Goal: Task Accomplishment & Management: Complete application form

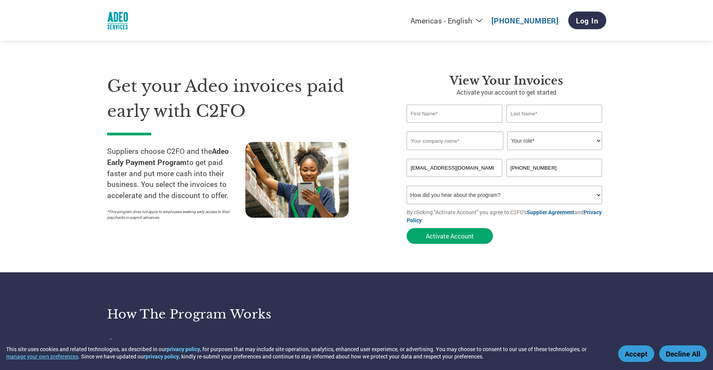
click at [452, 111] on input "text" at bounding box center [455, 113] width 96 height 18
type input "Cuc"
click at [519, 115] on input "text" at bounding box center [555, 113] width 96 height 18
type input "[PERSON_NAME]"
click at [474, 138] on input "text" at bounding box center [455, 140] width 97 height 18
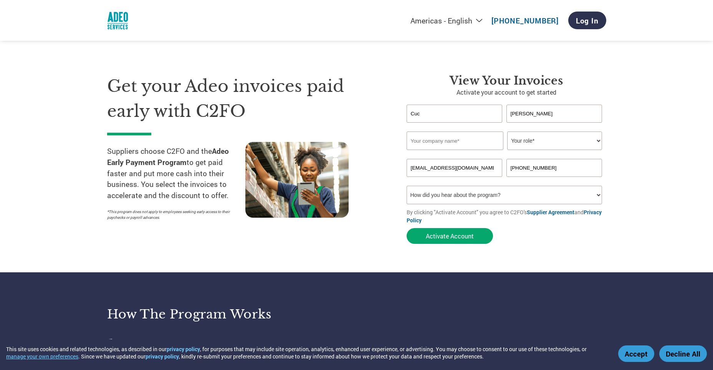
click at [597, 143] on select "Your role* CFO Controller Credit Manager Finance Director Treasurer CEO Preside…" at bounding box center [554, 140] width 95 height 18
click at [23, 234] on section "Get your Adeo invoices paid early with C2FO Suppliers choose C2FO and the Adeo …" at bounding box center [356, 151] width 713 height 241
click at [481, 144] on input "text" at bounding box center [455, 140] width 97 height 18
type input "[PERSON_NAME] LTD"
click at [685, 216] on section "Get your Adeo invoices paid early with C2FO Suppliers choose C2FO and the Adeo …" at bounding box center [356, 151] width 713 height 241
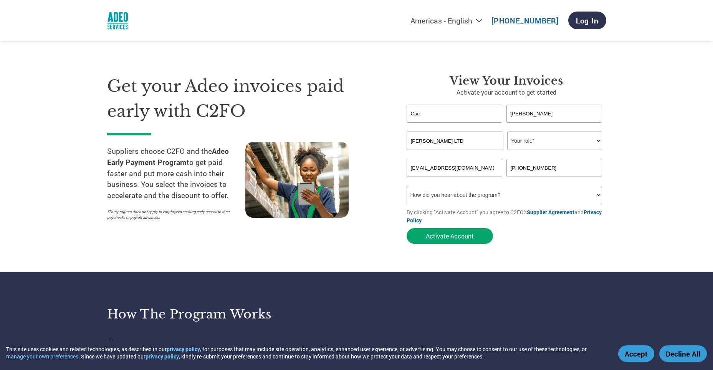
click at [590, 146] on select "Your role* CFO Controller Credit Manager Finance Director Treasurer CEO Preside…" at bounding box center [554, 140] width 95 height 18
select select "OFFICE_MANAGER"
click at [507, 131] on select "Your role* CFO Controller Credit Manager Finance Director Treasurer CEO Preside…" at bounding box center [554, 140] width 95 height 18
click at [534, 196] on select "How did you hear about the program? Received a letter Email Social Media Online…" at bounding box center [505, 195] width 196 height 18
click at [407, 186] on select "How did you hear about the program? Received a letter Email Social Media Online…" at bounding box center [505, 195] width 196 height 18
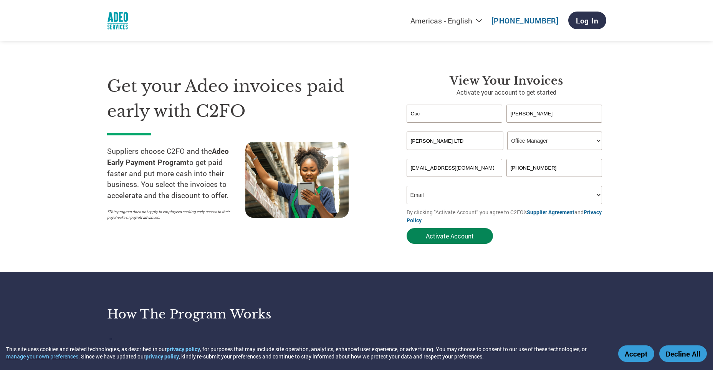
click at [443, 235] on button "Activate Account" at bounding box center [450, 236] width 86 height 16
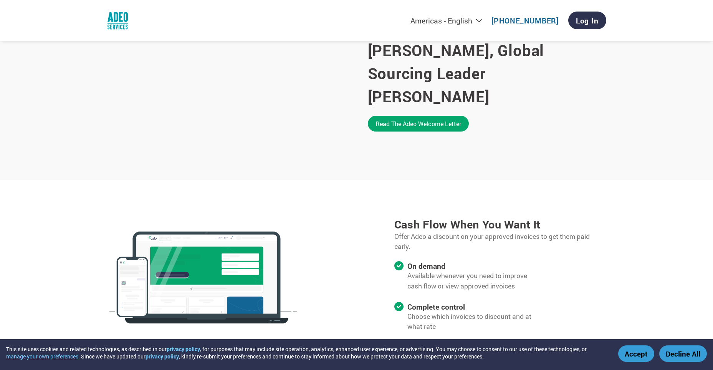
scroll to position [653, 0]
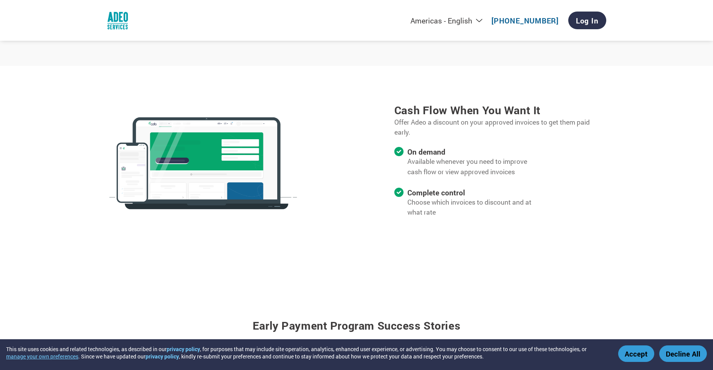
click at [643, 351] on button "Accept" at bounding box center [636, 353] width 36 height 17
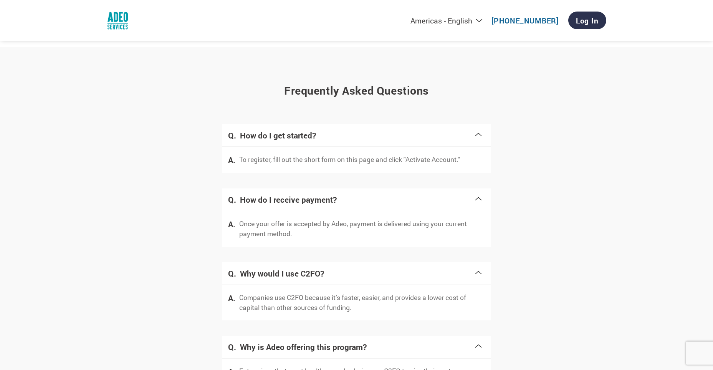
scroll to position [1383, 0]
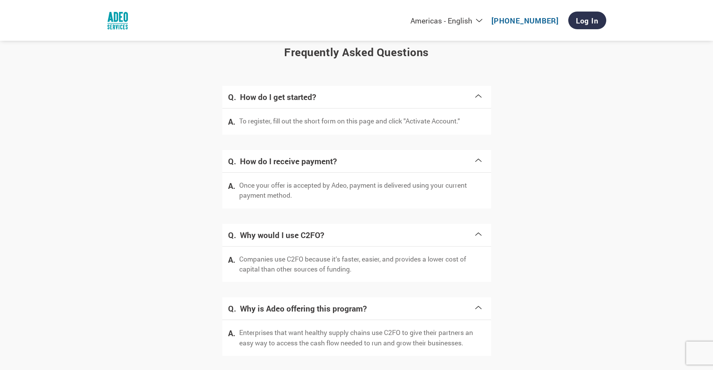
click at [370, 185] on p "Once your offer is accepted by Adeo, payment is delivered using your current pa…" at bounding box center [362, 190] width 246 height 20
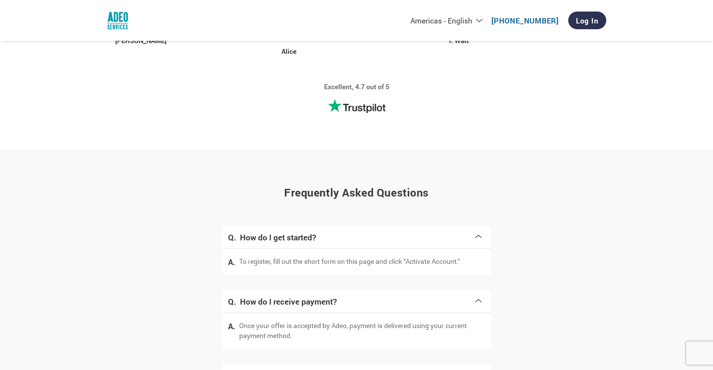
scroll to position [1237, 0]
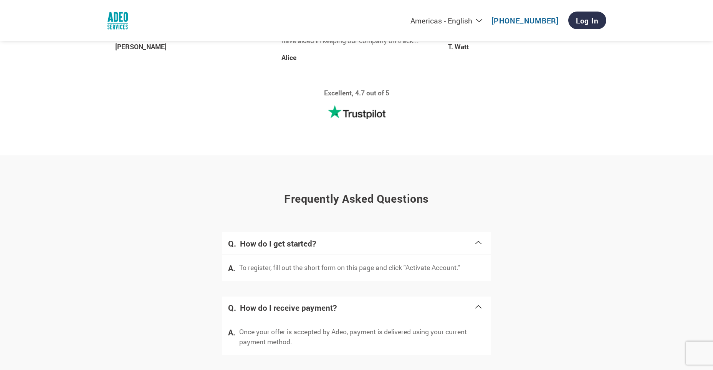
click at [480, 237] on span at bounding box center [478, 241] width 9 height 11
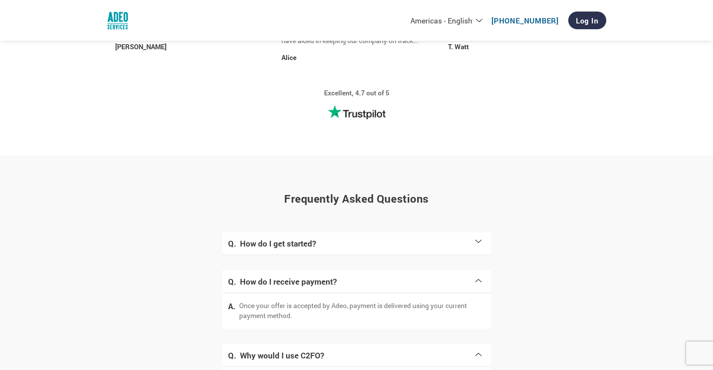
click at [479, 242] on span at bounding box center [478, 241] width 9 height 11
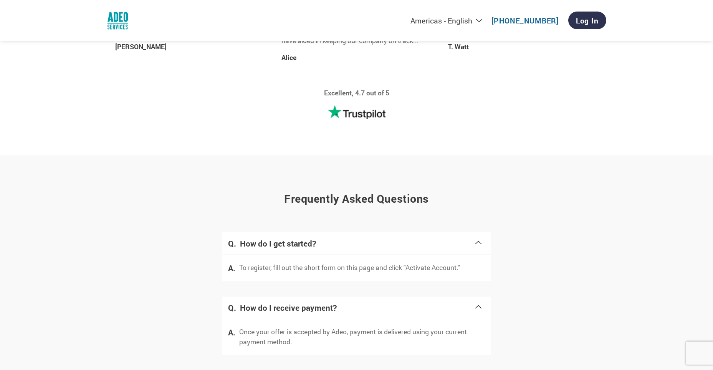
click at [479, 242] on span at bounding box center [478, 241] width 9 height 11
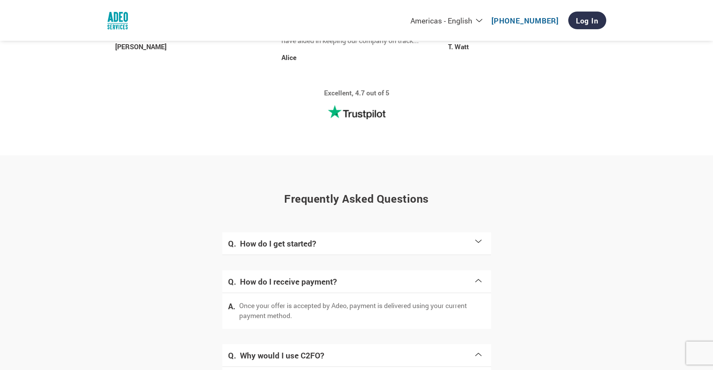
click at [479, 242] on span at bounding box center [478, 241] width 9 height 11
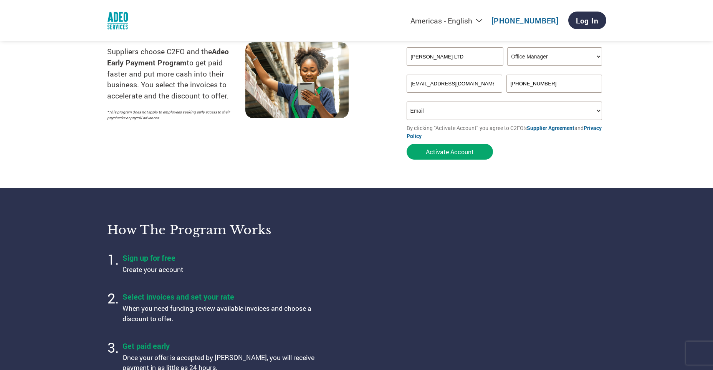
scroll to position [46, 0]
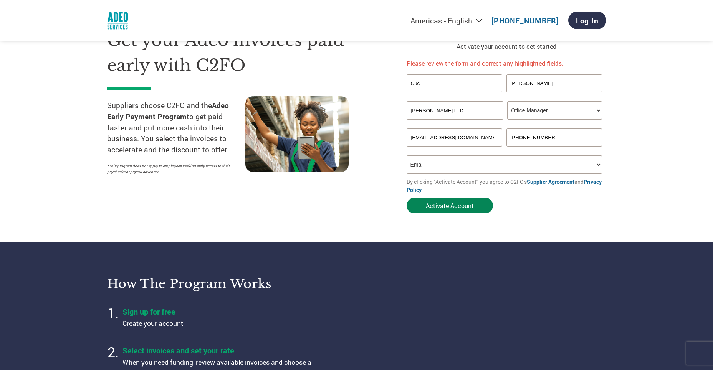
click at [442, 203] on button "Activate Account" at bounding box center [450, 205] width 86 height 16
click at [448, 206] on button "Activate Account" at bounding box center [450, 205] width 86 height 16
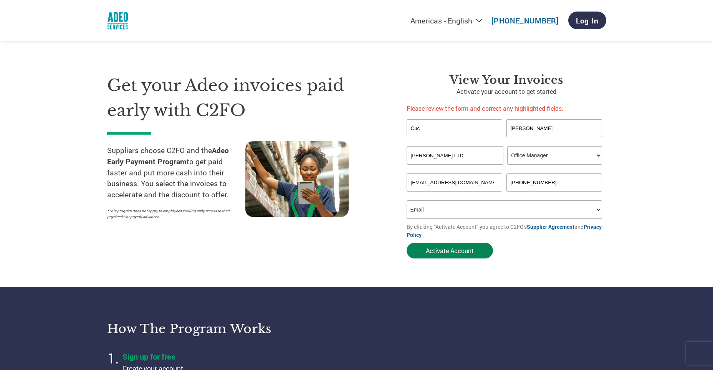
scroll to position [0, 0]
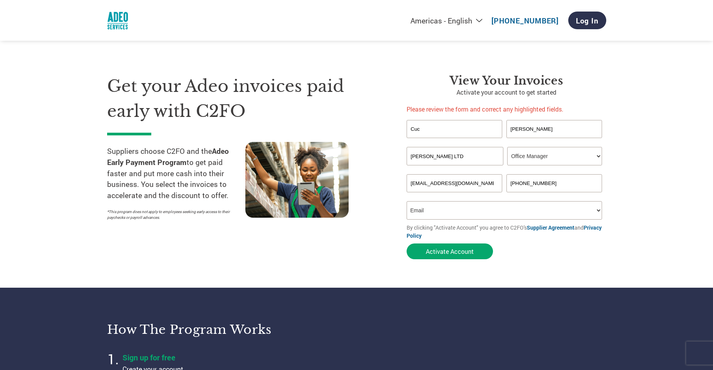
click at [448, 206] on select "How did you hear about the program? Received a letter Email Social Media Online…" at bounding box center [505, 210] width 196 height 18
click at [482, 214] on select "How did you hear about the program? Received a letter Email Social Media Online…" at bounding box center [505, 210] width 196 height 18
click at [450, 245] on button "Activate Account" at bounding box center [450, 251] width 86 height 16
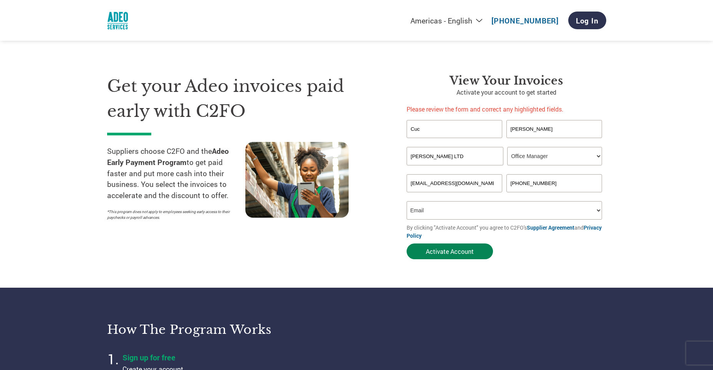
click at [450, 245] on button "Activate Account" at bounding box center [450, 251] width 86 height 16
click at [470, 198] on div "Inavlid Email Address Inavlid Phone Number" at bounding box center [507, 196] width 200 height 9
click at [472, 209] on select "How did you hear about the program? Received a letter Email Social Media Online…" at bounding box center [505, 210] width 196 height 18
select select "Received a Letter"
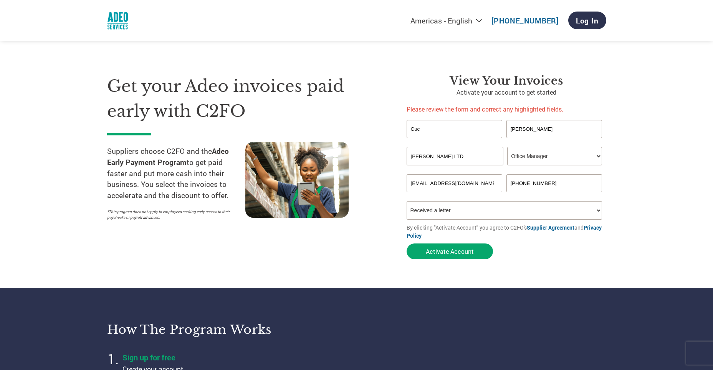
click at [407, 201] on select "How did you hear about the program? Received a letter Email Social Media Online…" at bounding box center [505, 210] width 196 height 18
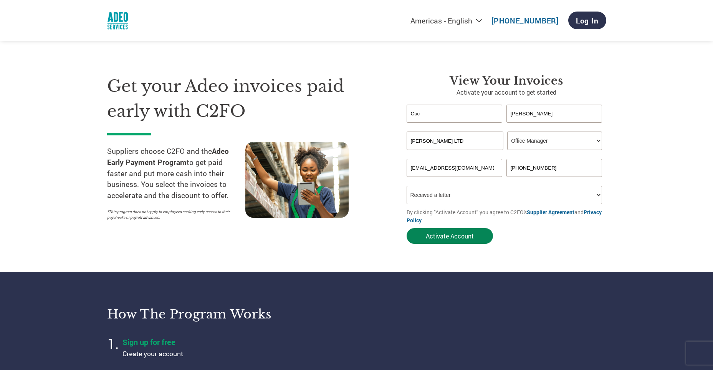
click at [451, 237] on button "Activate Account" at bounding box center [450, 236] width 86 height 16
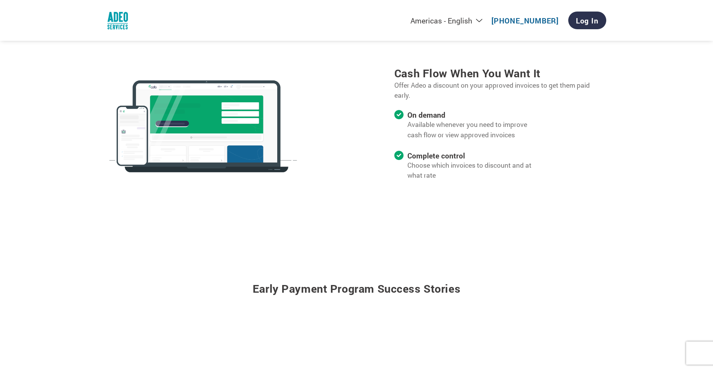
scroll to position [691, 0]
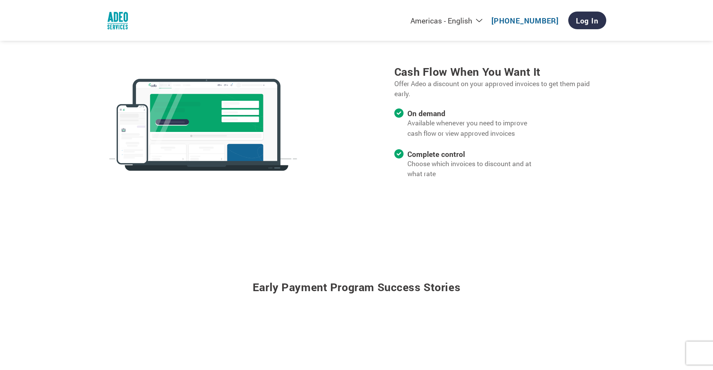
click at [673, 152] on section "Cash flow when you want it Offer Adeo a discount on your approved invoices to g…" at bounding box center [356, 125] width 713 height 197
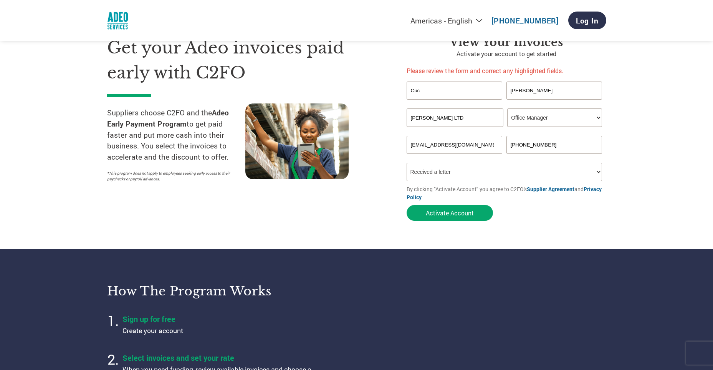
scroll to position [0, 0]
